Goal: Task Accomplishment & Management: Manage account settings

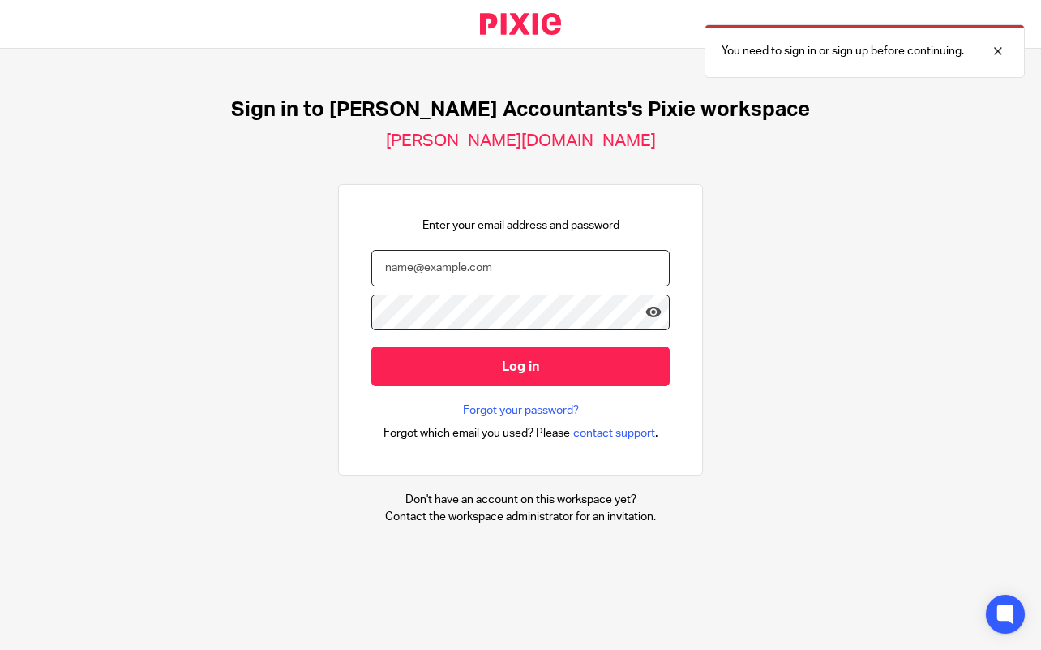
click at [452, 271] on input "email" at bounding box center [520, 268] width 298 height 36
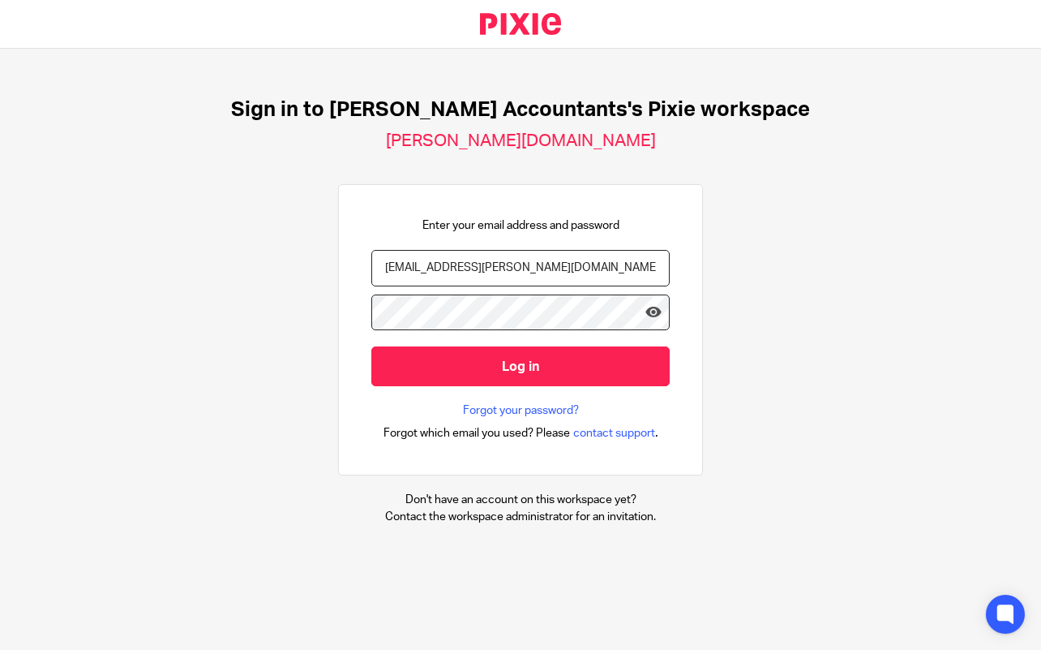
type input "[EMAIL_ADDRESS][PERSON_NAME][DOMAIN_NAME]"
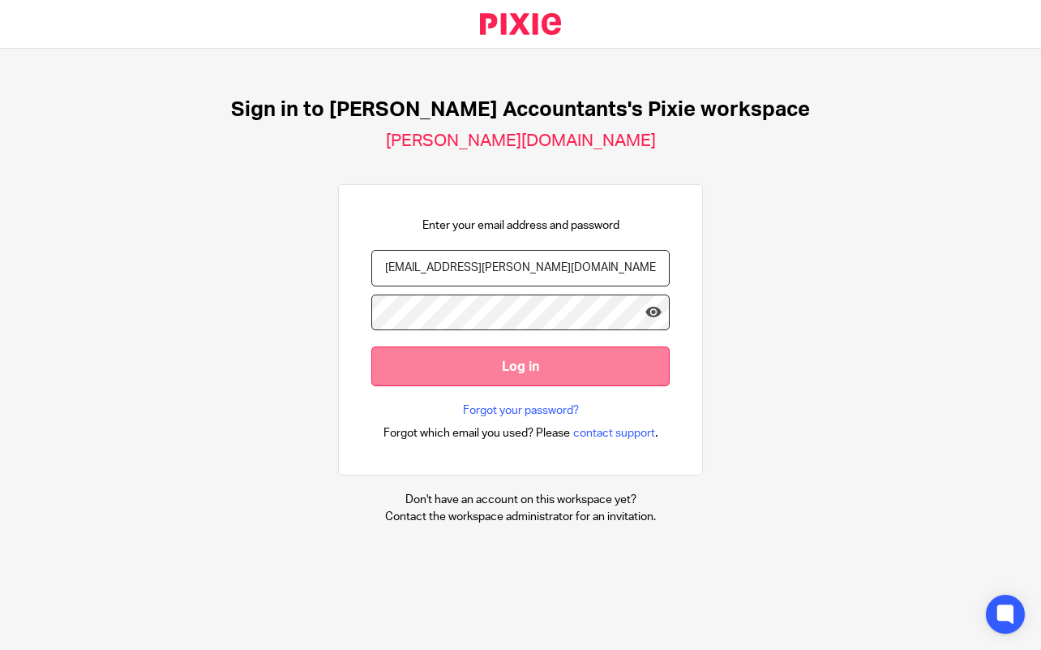
click at [494, 371] on input "Log in" at bounding box center [520, 366] width 298 height 40
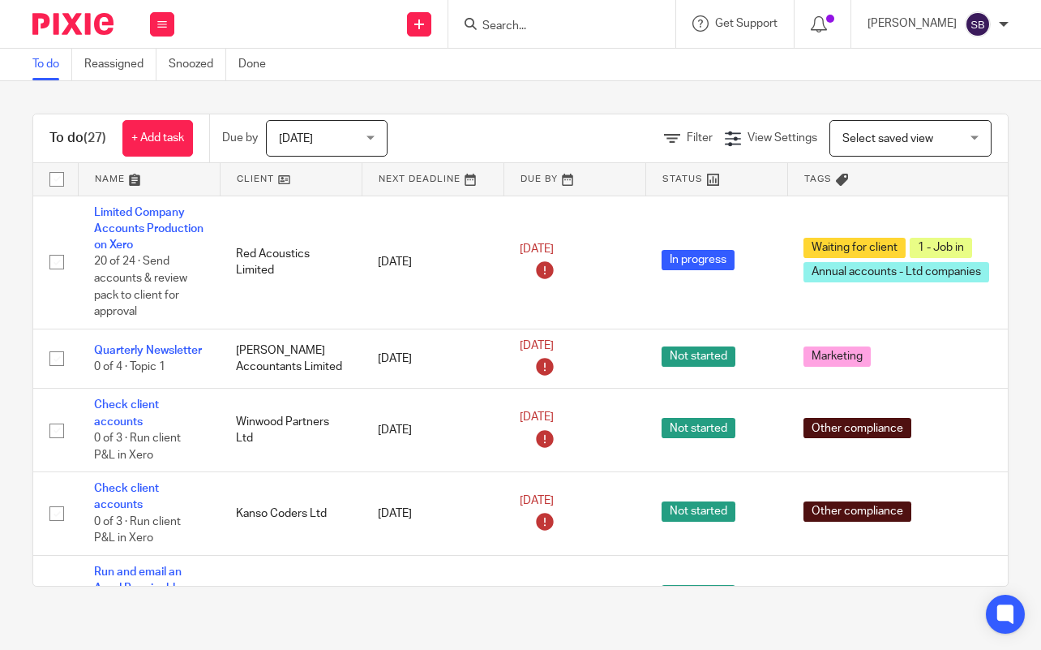
click at [568, 19] on input "Search" at bounding box center [554, 26] width 146 height 15
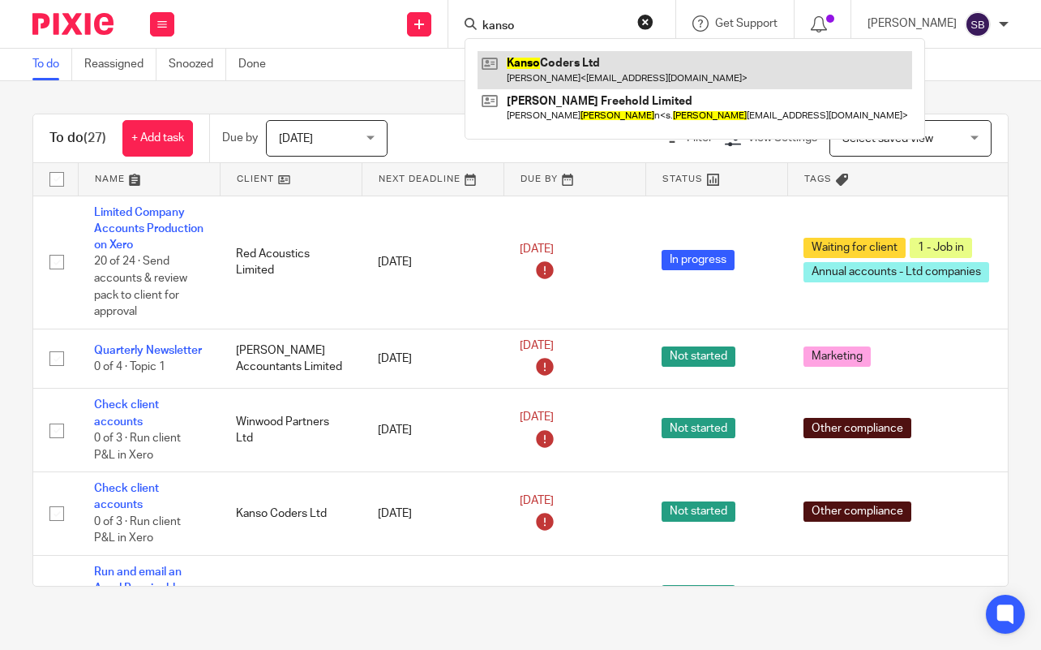
type input "kanso"
click at [581, 77] on link at bounding box center [695, 69] width 435 height 37
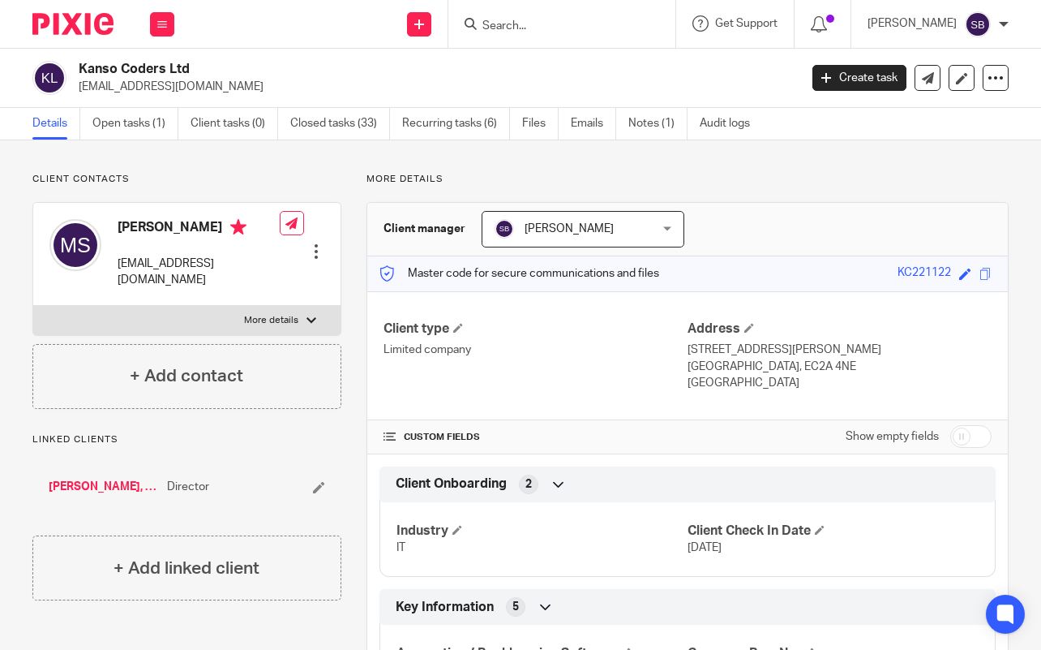
click at [520, 20] on input "Search" at bounding box center [554, 26] width 146 height 15
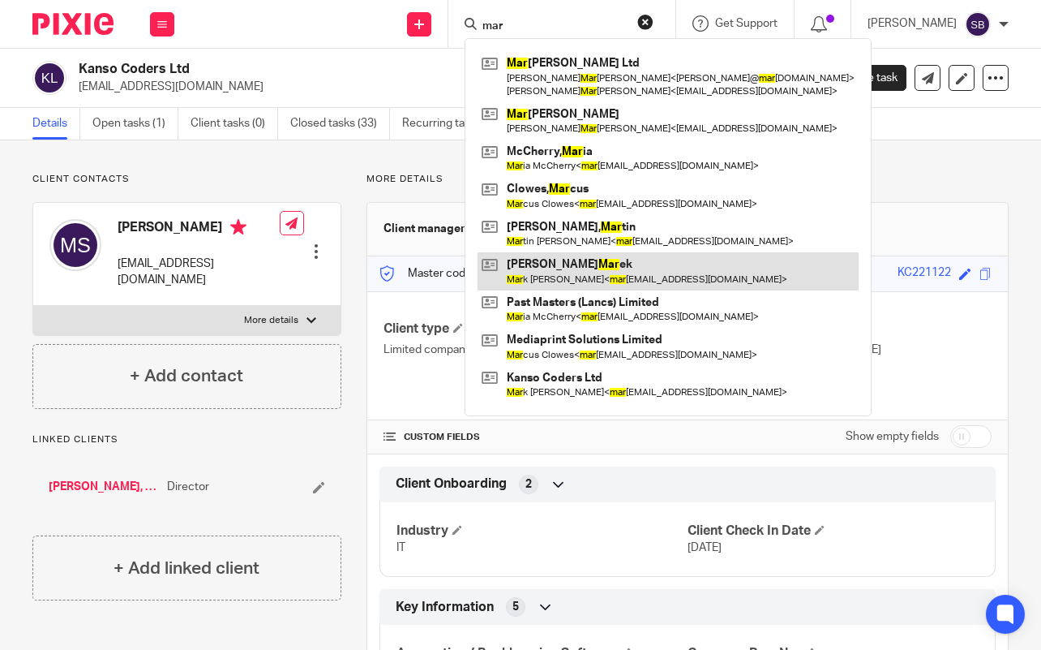
type input "mar"
click at [575, 271] on link at bounding box center [668, 270] width 381 height 37
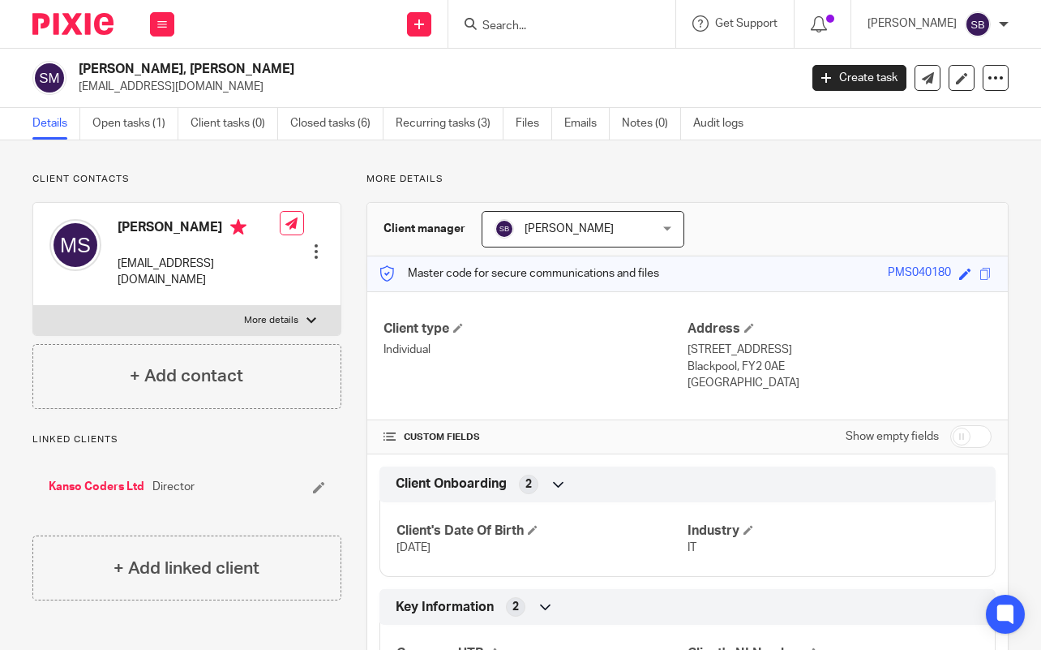
click at [512, 24] on input "Search" at bounding box center [554, 26] width 146 height 15
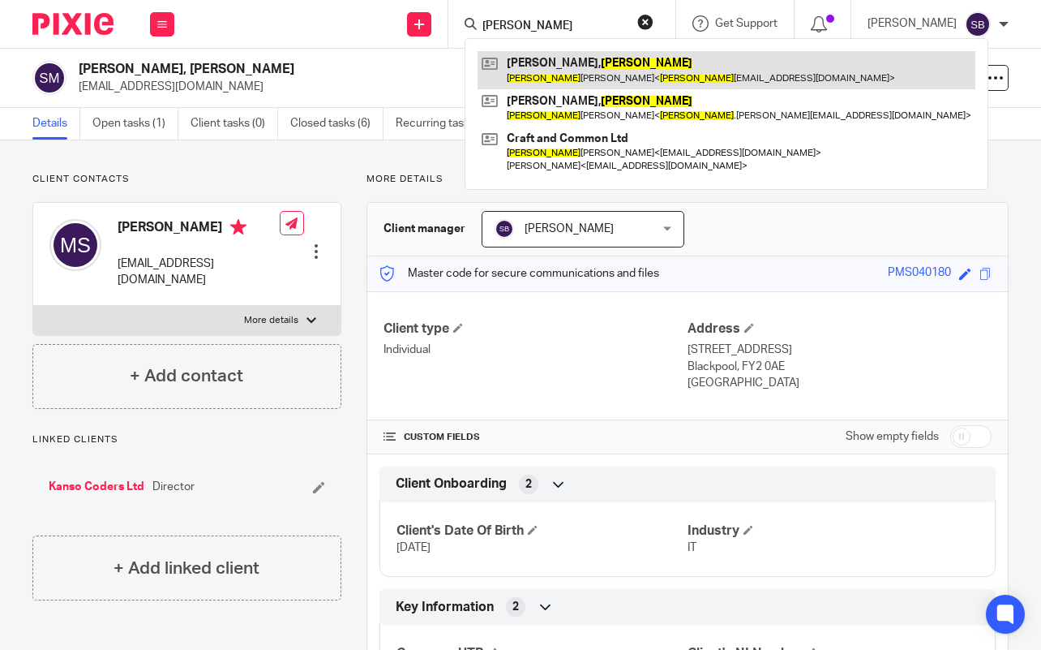
type input "anna"
click at [566, 66] on link at bounding box center [727, 69] width 498 height 37
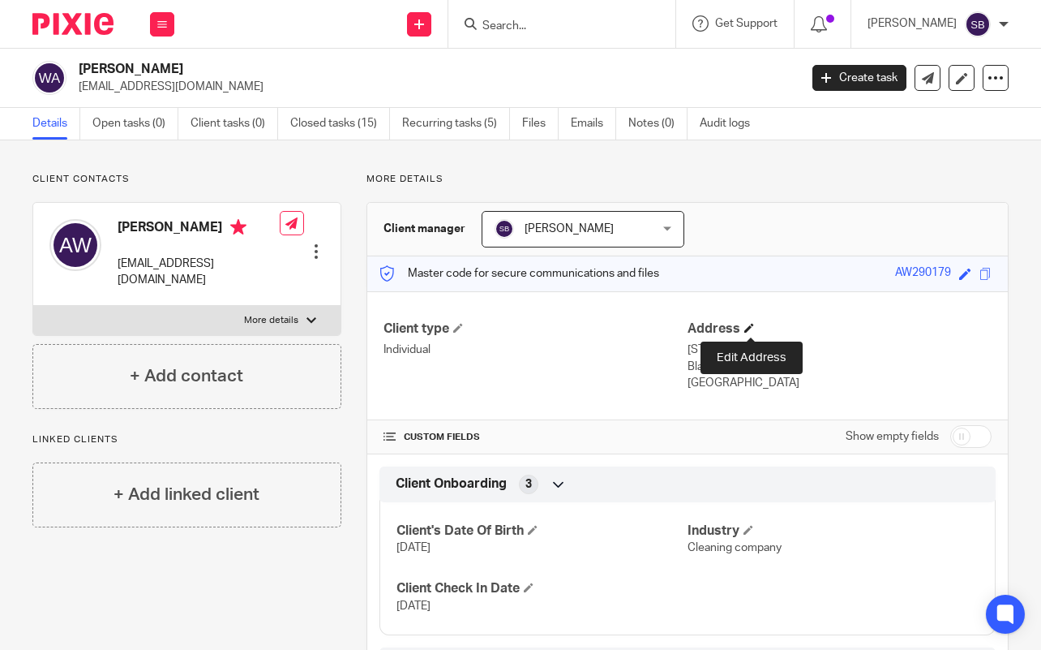
click at [748, 328] on span at bounding box center [749, 328] width 10 height 10
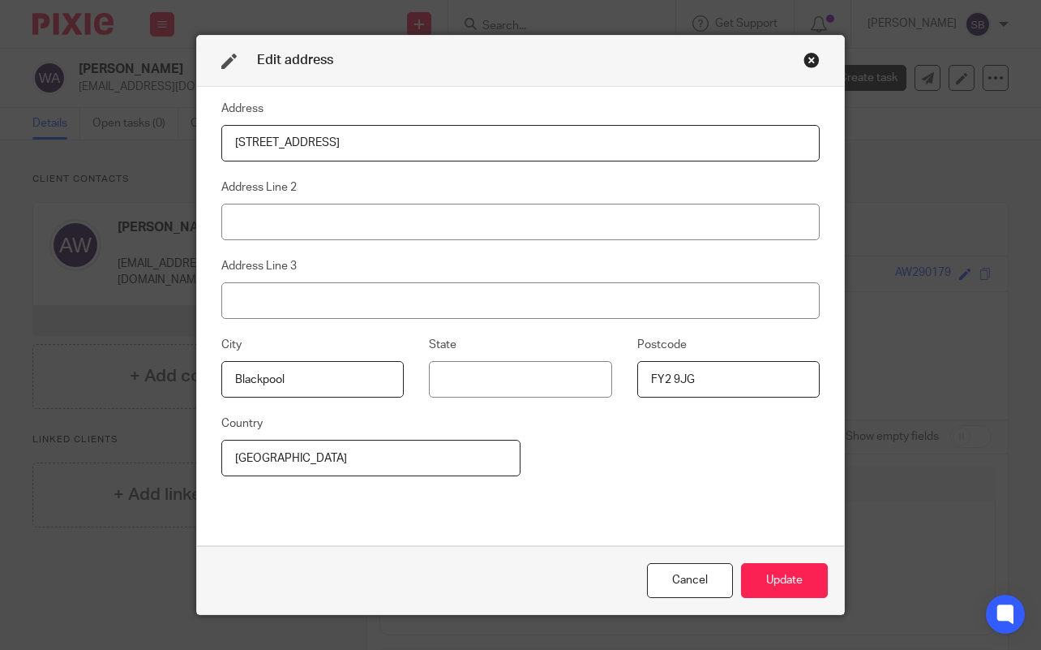
drag, startPoint x: 337, startPoint y: 144, endPoint x: 194, endPoint y: 146, distance: 142.7
click at [194, 146] on div "Edit address Address [STREET_ADDRESS] Address Line 2 Address Line 3 City [GEOGR…" at bounding box center [520, 325] width 1041 height 650
type input "[STREET_ADDRESS]"
drag, startPoint x: 696, startPoint y: 384, endPoint x: 675, endPoint y: 384, distance: 20.3
click at [675, 384] on input "FY2 9JG" at bounding box center [728, 379] width 182 height 36
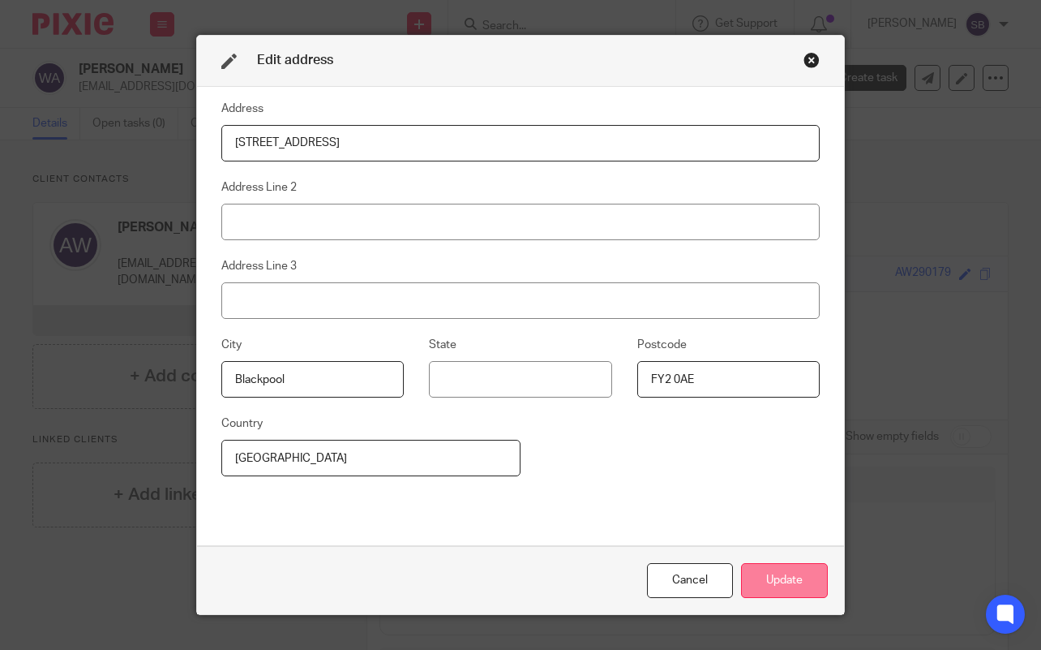
type input "FY2 0AE"
click at [764, 581] on button "Update" at bounding box center [784, 580] width 87 height 35
